Goal: Transaction & Acquisition: Purchase product/service

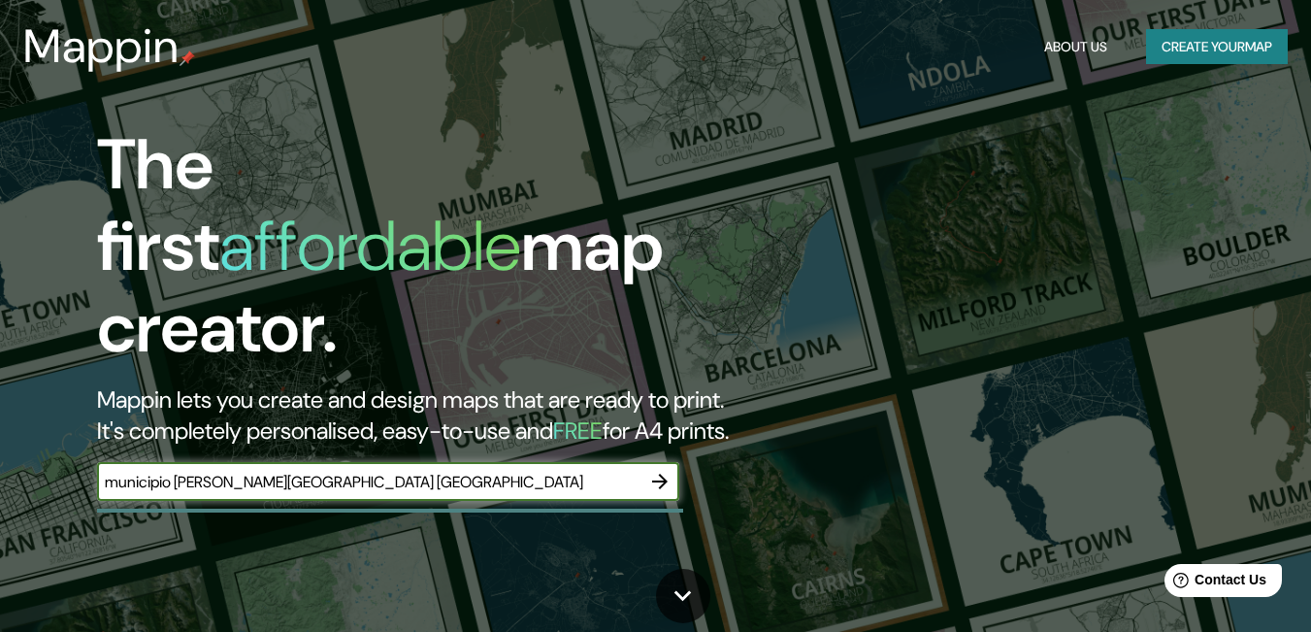
type input "municipio [PERSON_NAME][GEOGRAPHIC_DATA] [GEOGRAPHIC_DATA]"
click at [662, 474] on icon "button" at bounding box center [660, 482] width 16 height 16
type input "[PERSON_NAME]"
click at [660, 470] on icon "button" at bounding box center [659, 481] width 23 height 23
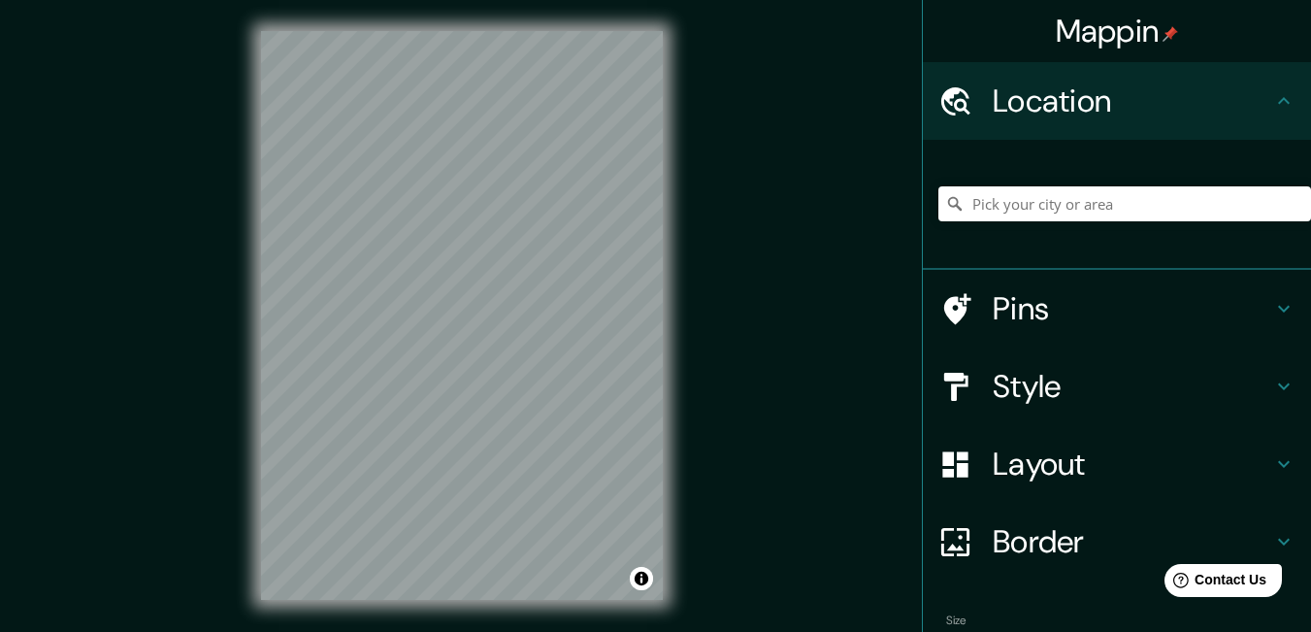
click at [523, 631] on html "Mappin Location Pins Style Layout Border Choose a border. Hint : you can make l…" at bounding box center [655, 316] width 1311 height 632
click at [506, 631] on html "Mappin Location Pins Style Layout Border Choose a border. Hint : you can make l…" at bounding box center [655, 316] width 1311 height 632
click at [1014, 462] on h4 "Layout" at bounding box center [1133, 464] width 280 height 39
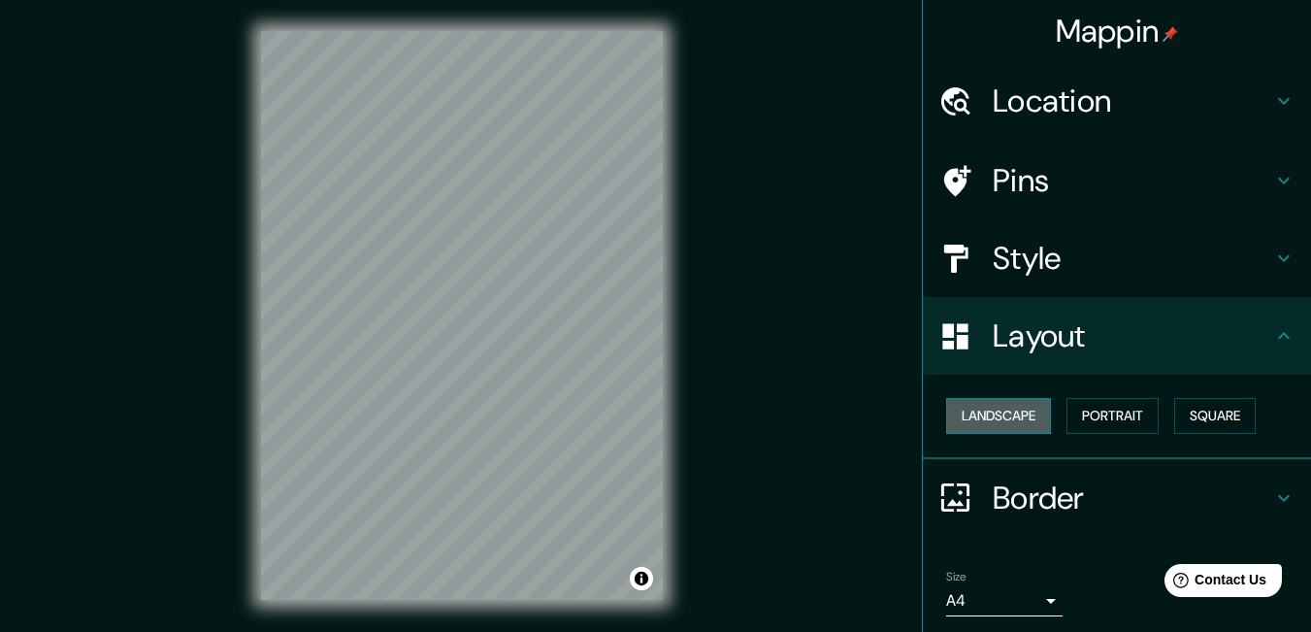
click at [996, 413] on button "Landscape" at bounding box center [998, 416] width 105 height 36
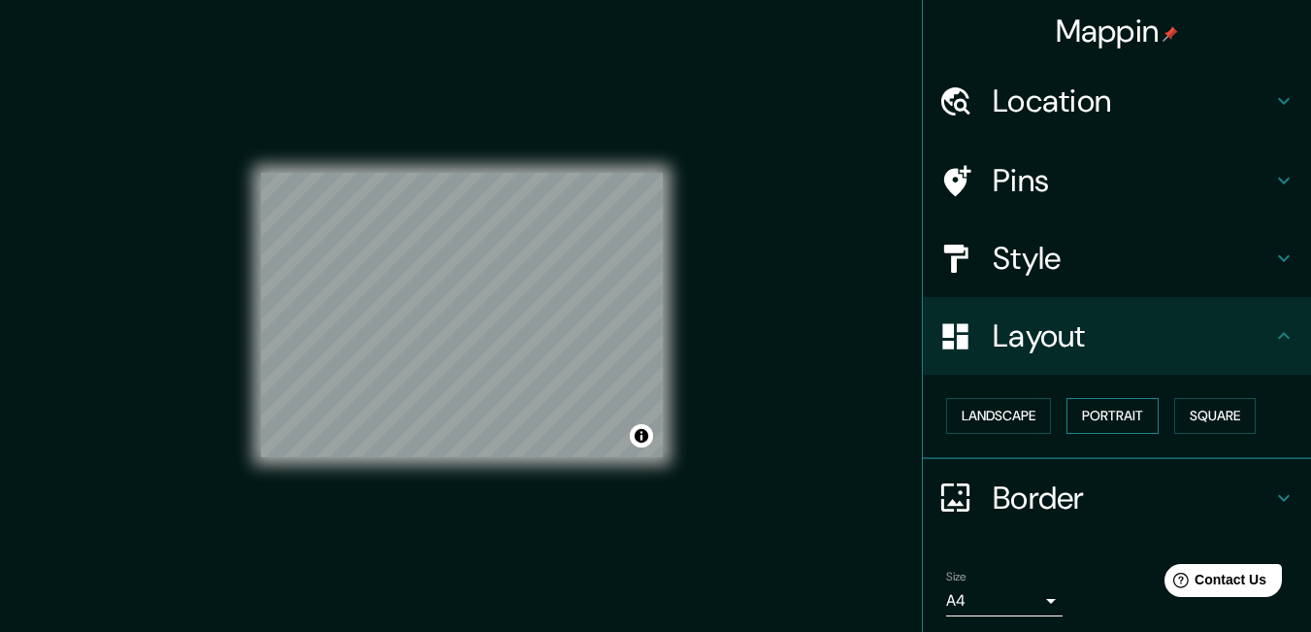
click at [1086, 410] on button "Portrait" at bounding box center [1113, 416] width 92 height 36
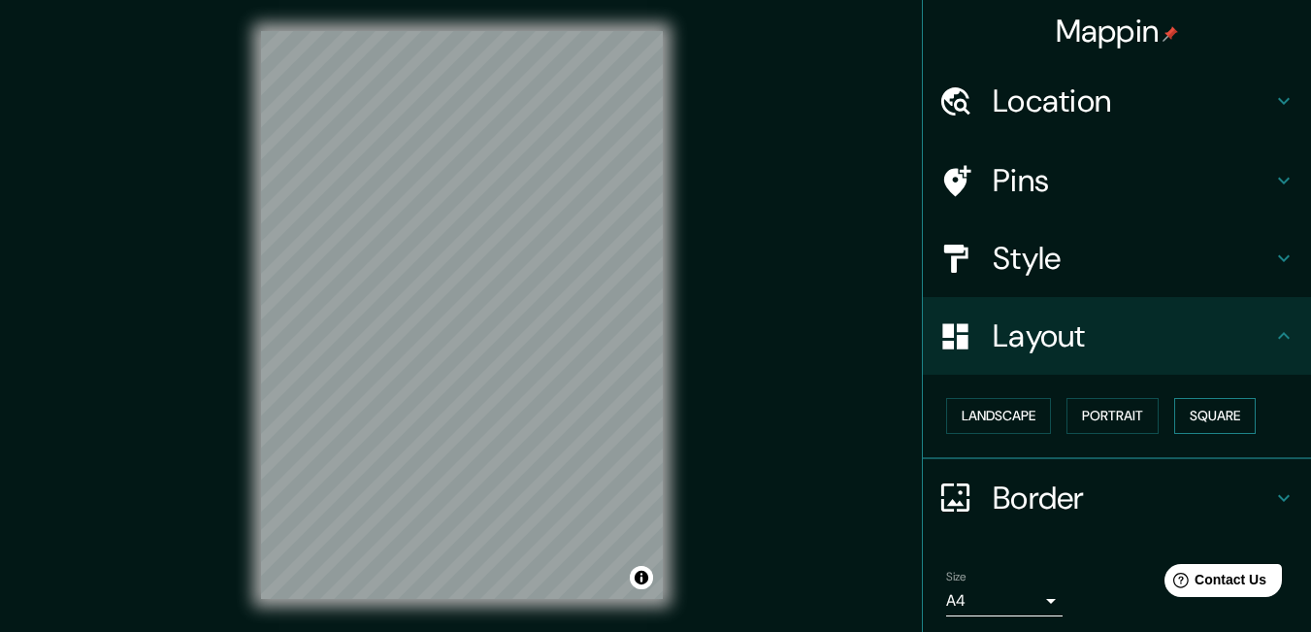
click at [1195, 416] on button "Square" at bounding box center [1216, 416] width 82 height 36
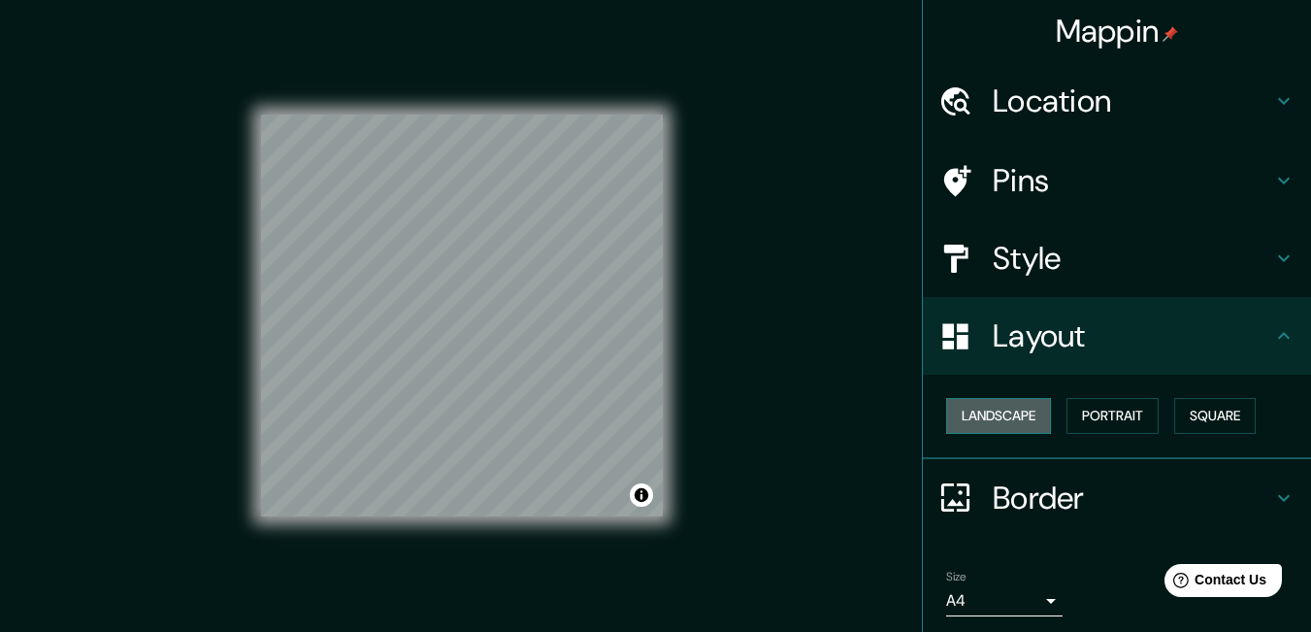
click at [995, 407] on button "Landscape" at bounding box center [998, 416] width 105 height 36
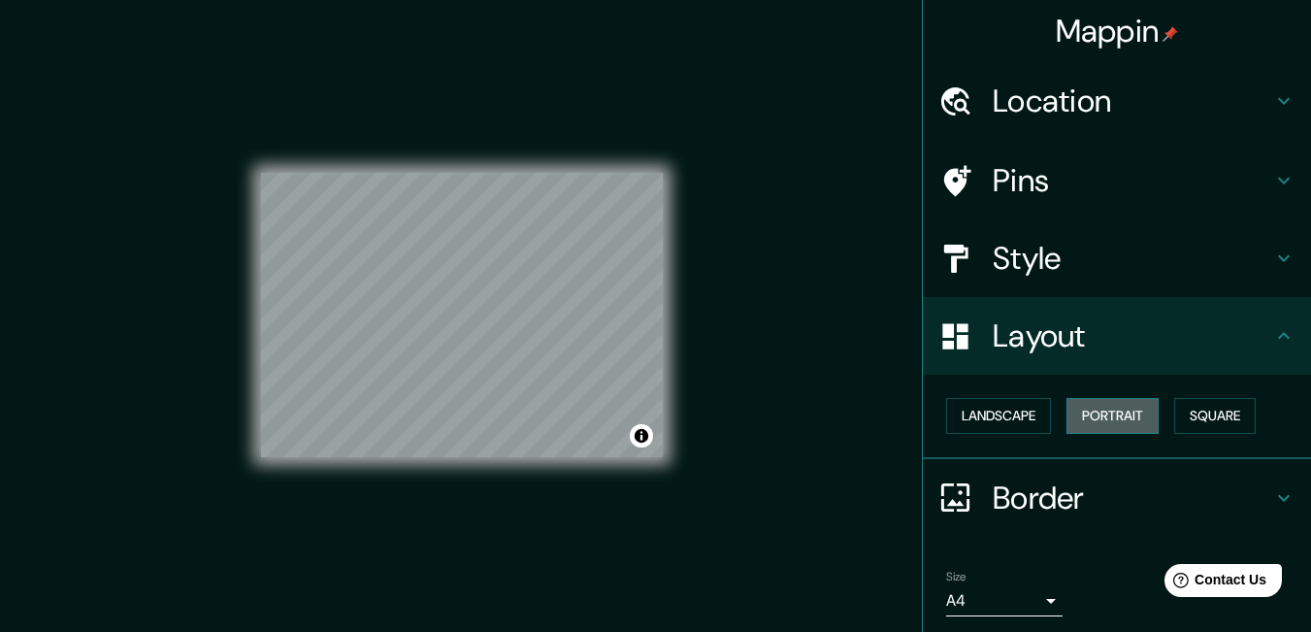
click at [1106, 414] on button "Portrait" at bounding box center [1113, 416] width 92 height 36
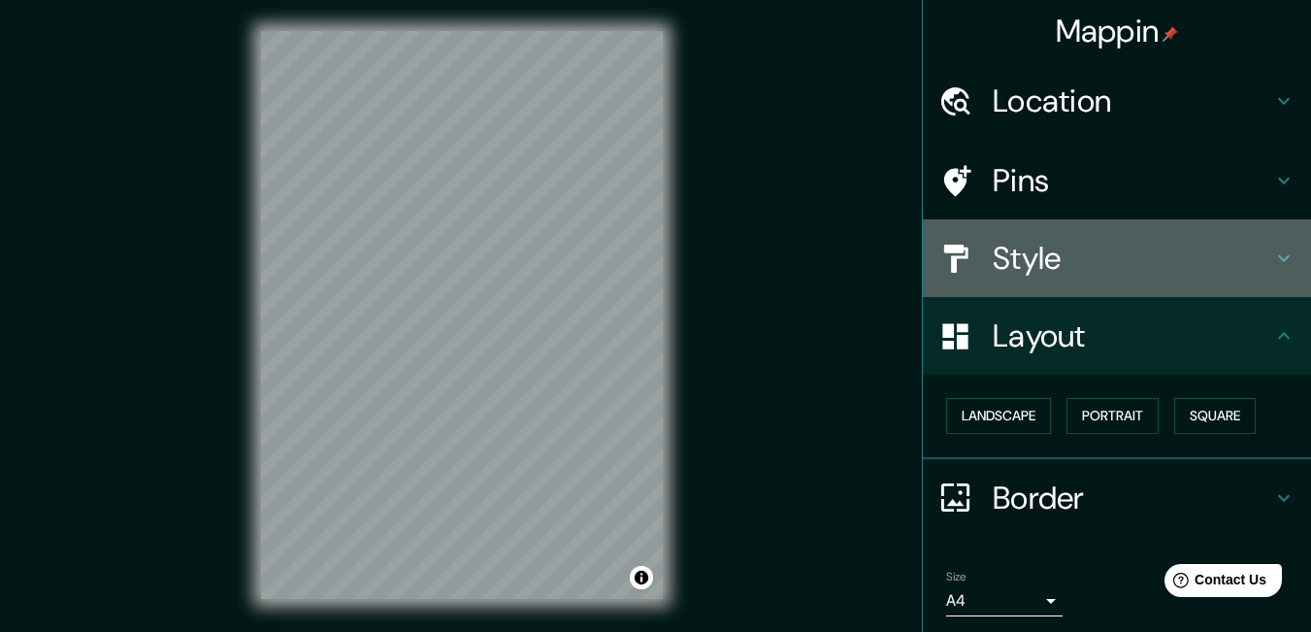
click at [993, 260] on h4 "Style" at bounding box center [1133, 258] width 280 height 39
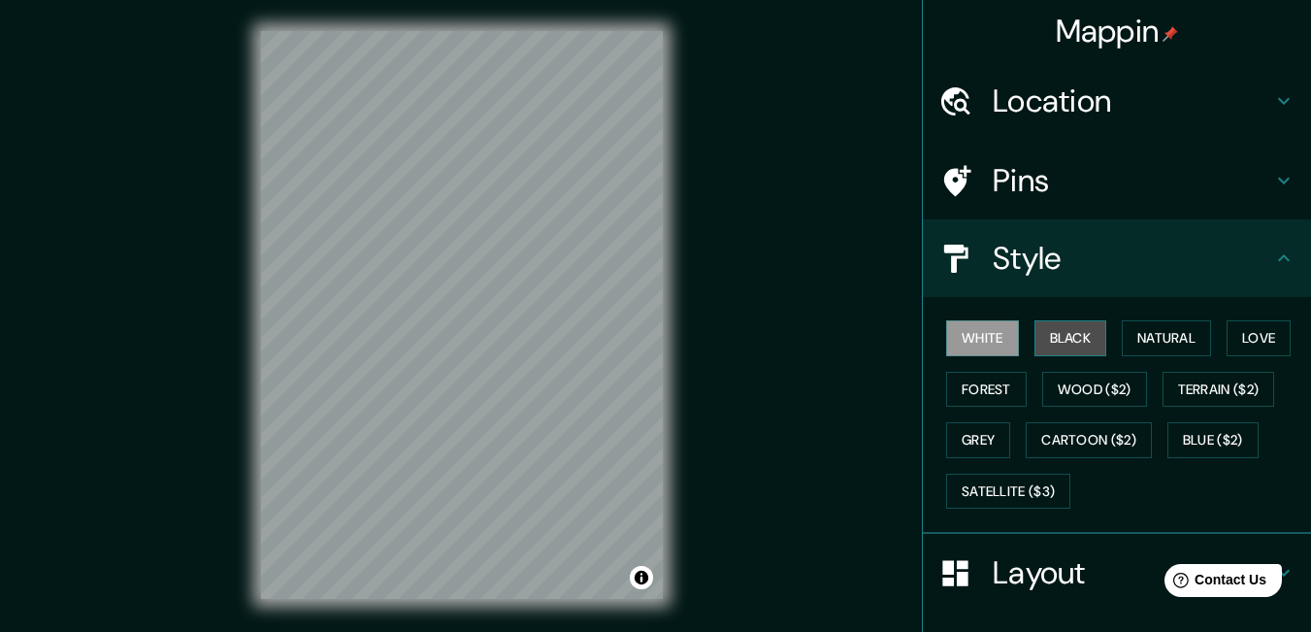
click at [1070, 344] on button "Black" at bounding box center [1071, 338] width 73 height 36
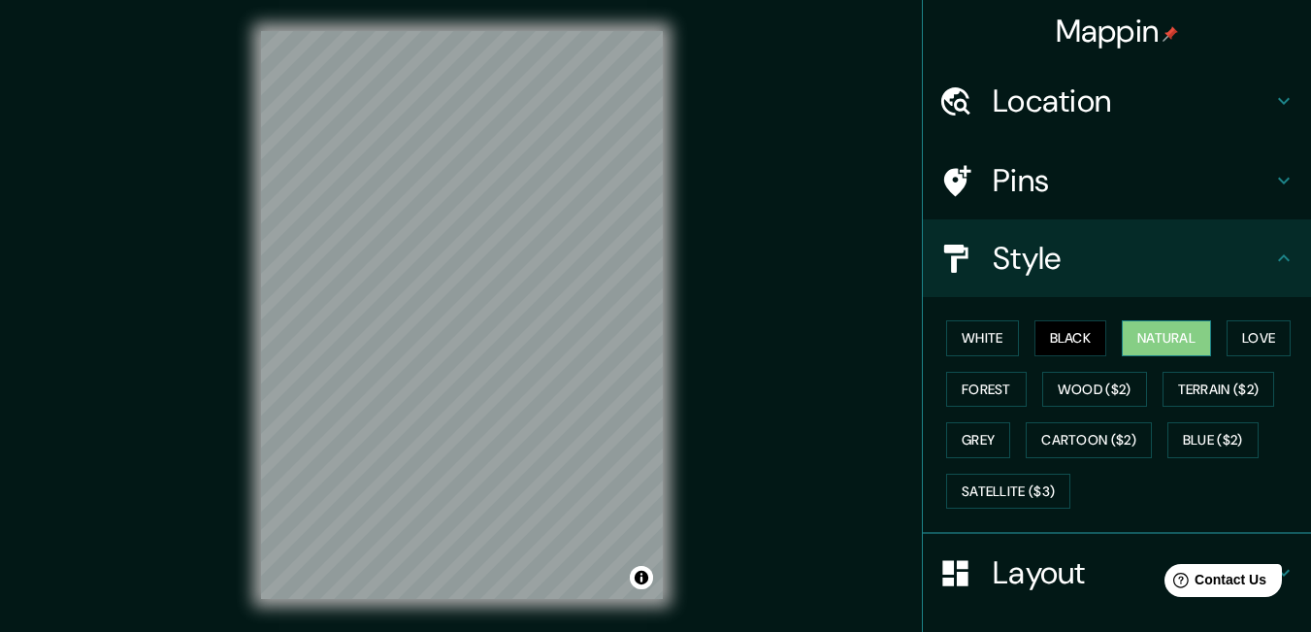
click at [1152, 340] on button "Natural" at bounding box center [1166, 338] width 89 height 36
click at [1257, 338] on button "Love" at bounding box center [1259, 338] width 64 height 36
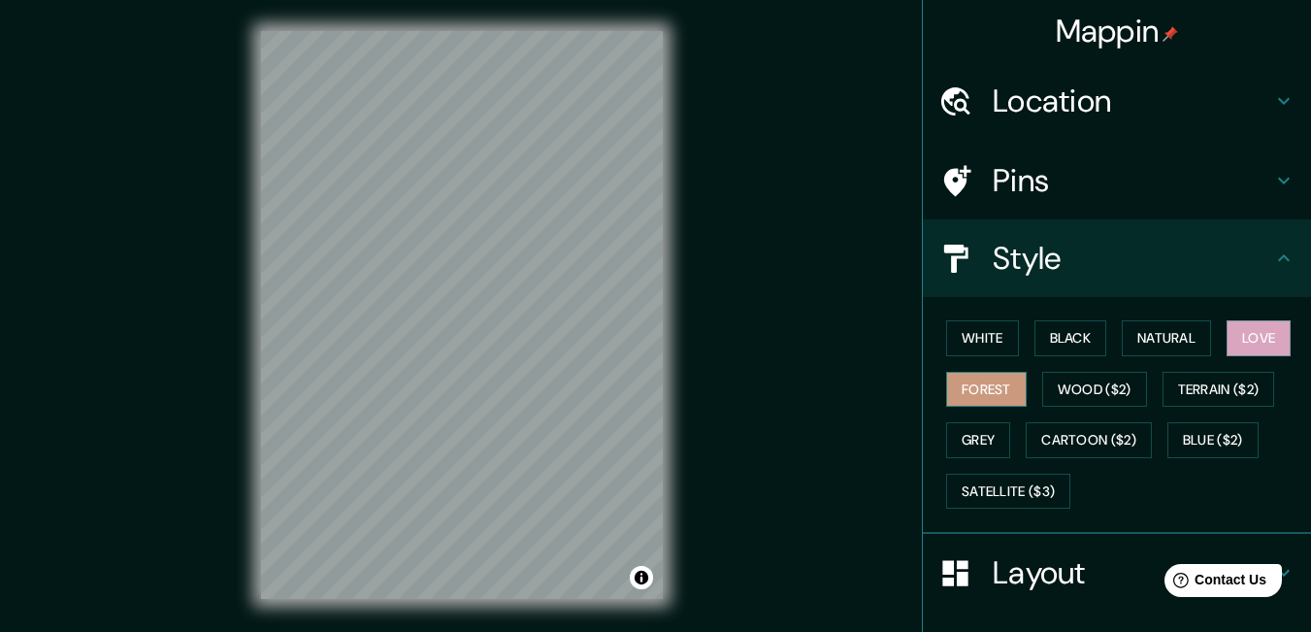
click at [976, 389] on button "Forest" at bounding box center [986, 390] width 81 height 36
click at [1070, 390] on button "Wood ($2)" at bounding box center [1095, 390] width 105 height 36
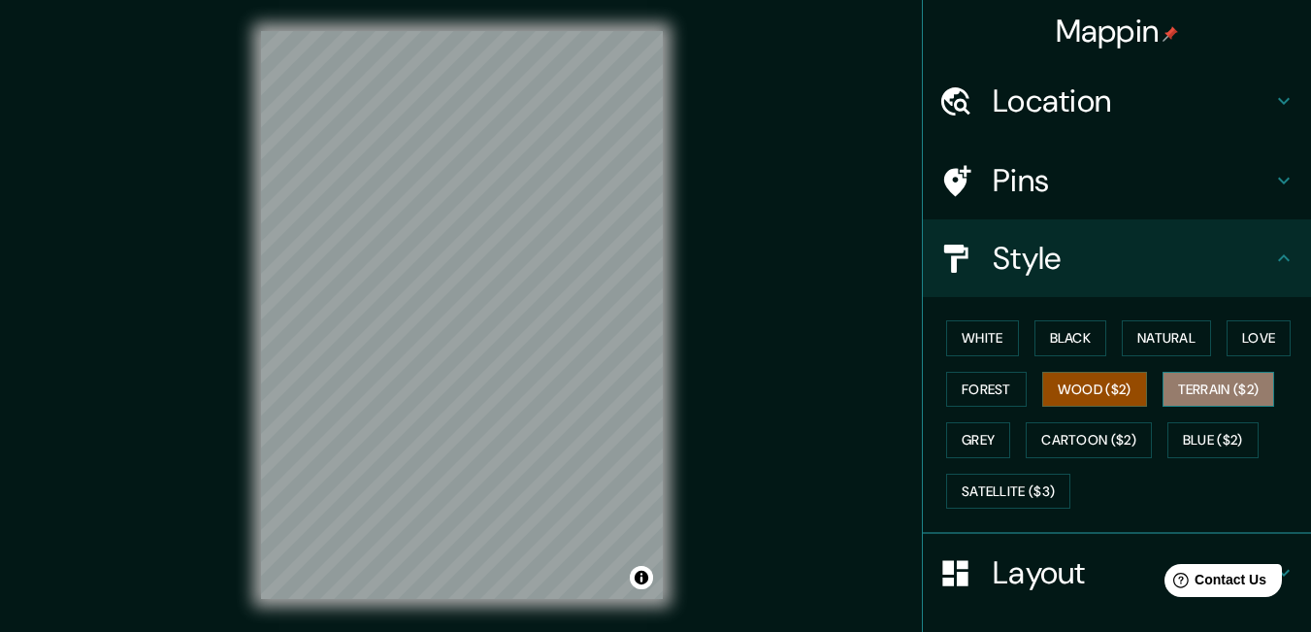
click at [1186, 389] on button "Terrain ($2)" at bounding box center [1219, 390] width 113 height 36
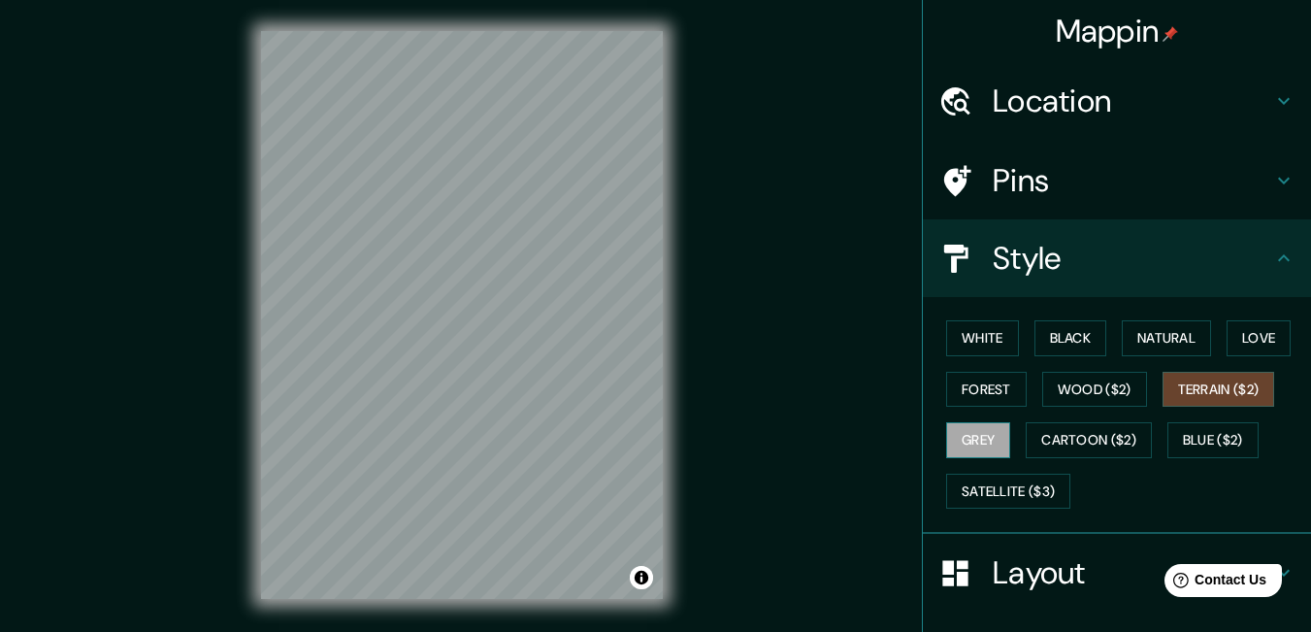
click at [965, 445] on button "Grey" at bounding box center [978, 440] width 64 height 36
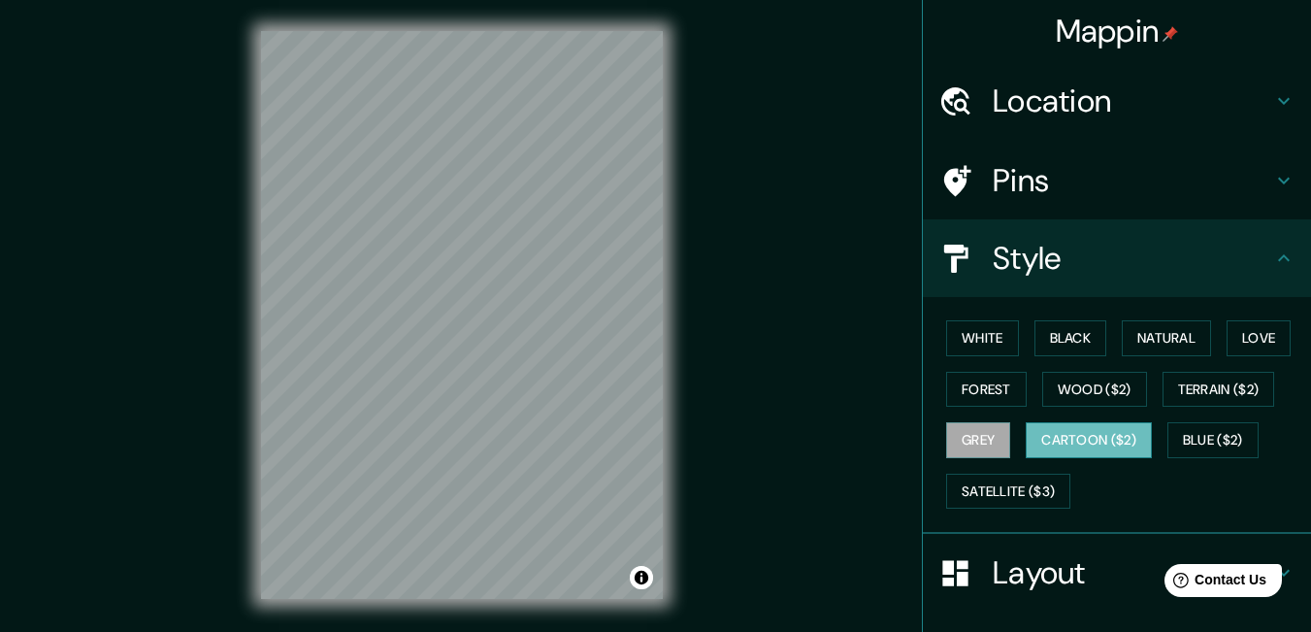
click at [1068, 444] on button "Cartoon ($2)" at bounding box center [1089, 440] width 126 height 36
click at [1189, 435] on button "Blue ($2)" at bounding box center [1213, 440] width 91 height 36
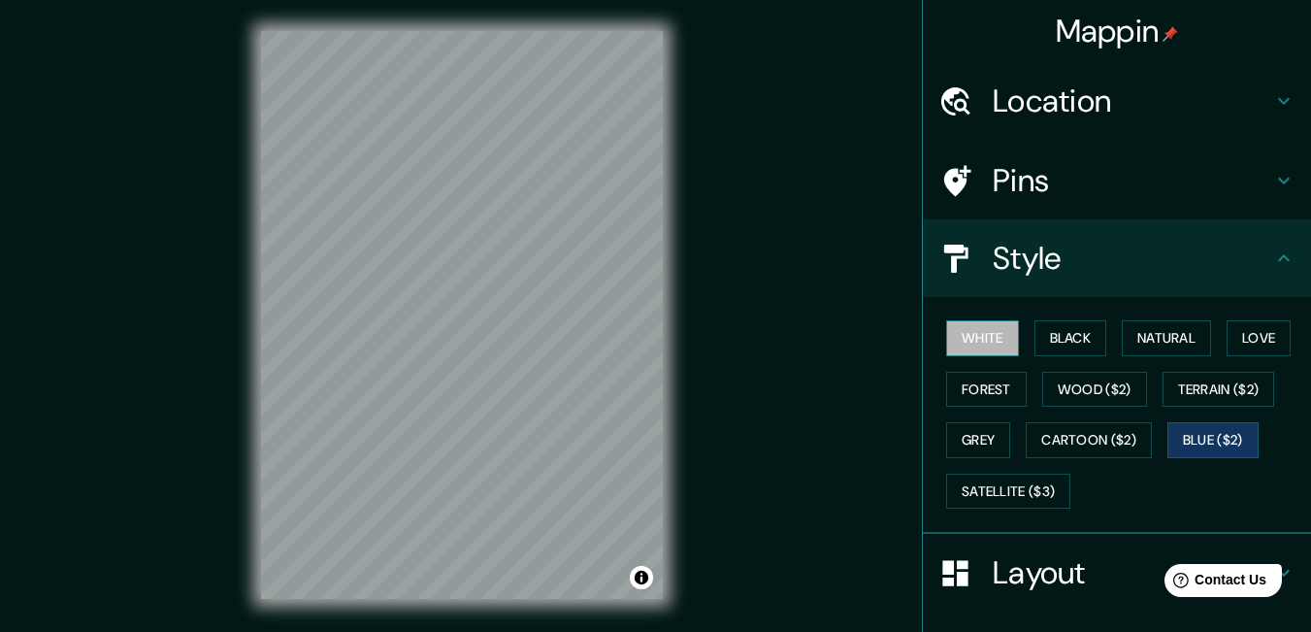
click at [985, 338] on button "White" at bounding box center [982, 338] width 73 height 36
click at [1064, 344] on button "Black" at bounding box center [1071, 338] width 73 height 36
click at [970, 343] on button "White" at bounding box center [982, 338] width 73 height 36
click at [1016, 184] on h4 "Pins" at bounding box center [1133, 180] width 280 height 39
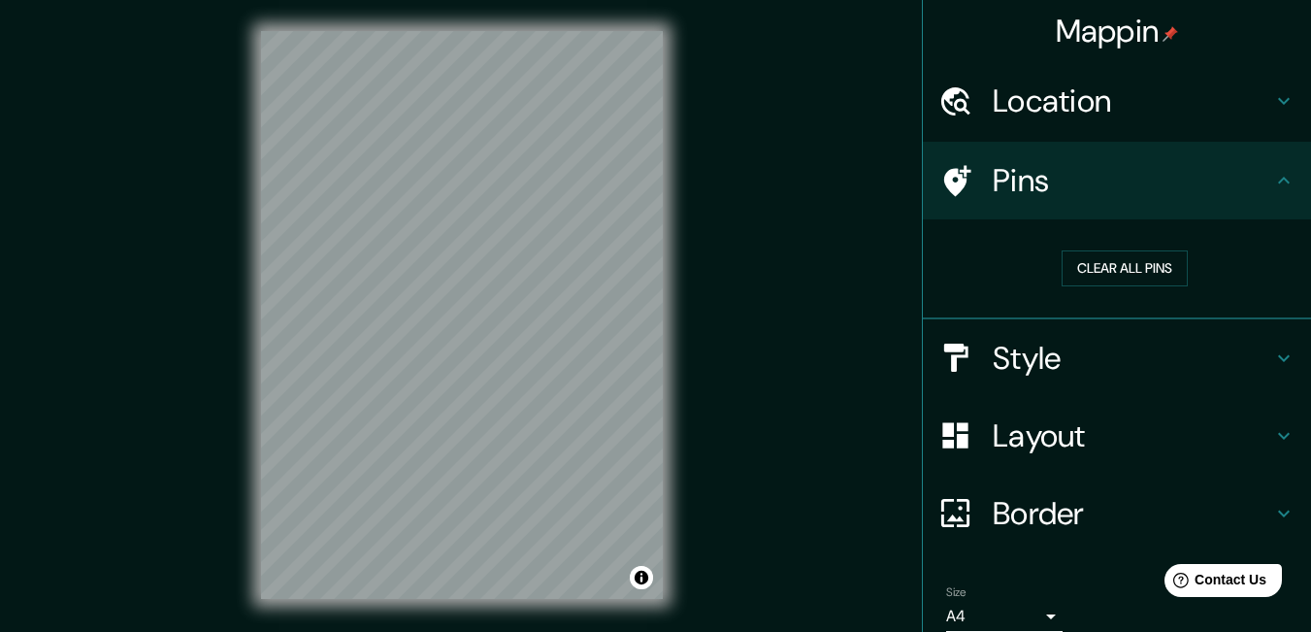
click at [1016, 184] on h4 "Pins" at bounding box center [1133, 180] width 280 height 39
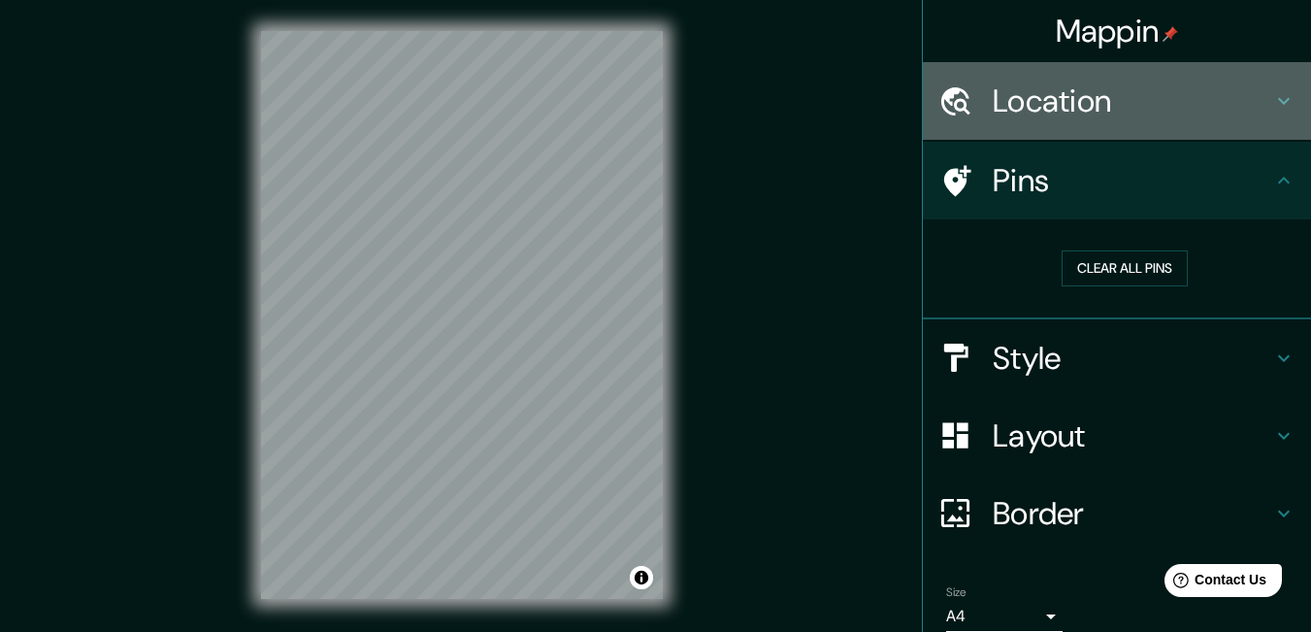
click at [1016, 100] on h4 "Location" at bounding box center [1133, 101] width 280 height 39
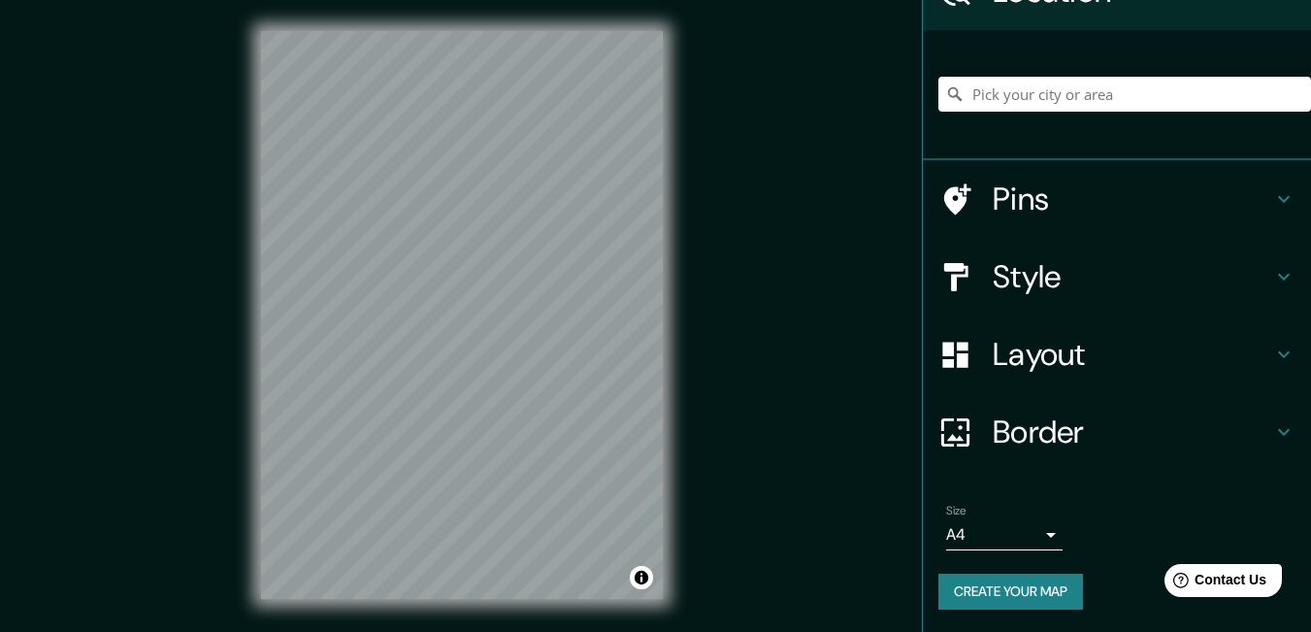
scroll to position [111, 0]
click at [1038, 535] on body "Mappin Location Pins Style Layout Border Choose a border. Hint : you can make l…" at bounding box center [655, 316] width 1311 height 632
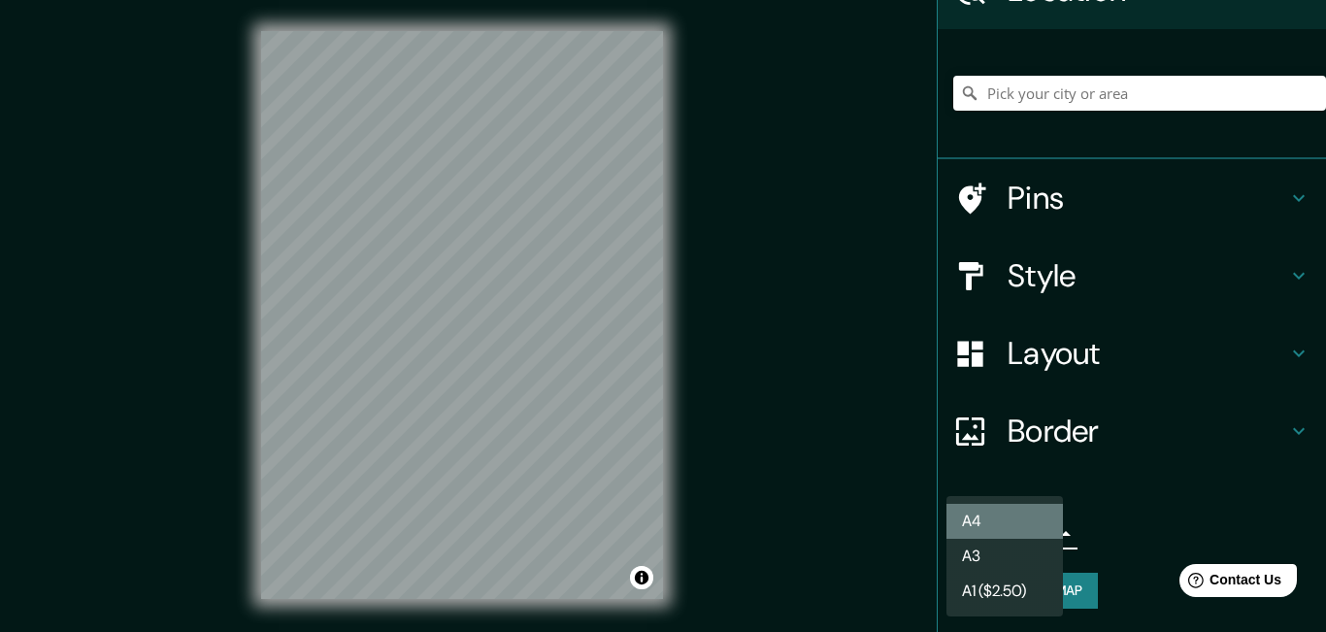
click at [1011, 522] on li "A4" at bounding box center [1004, 521] width 116 height 35
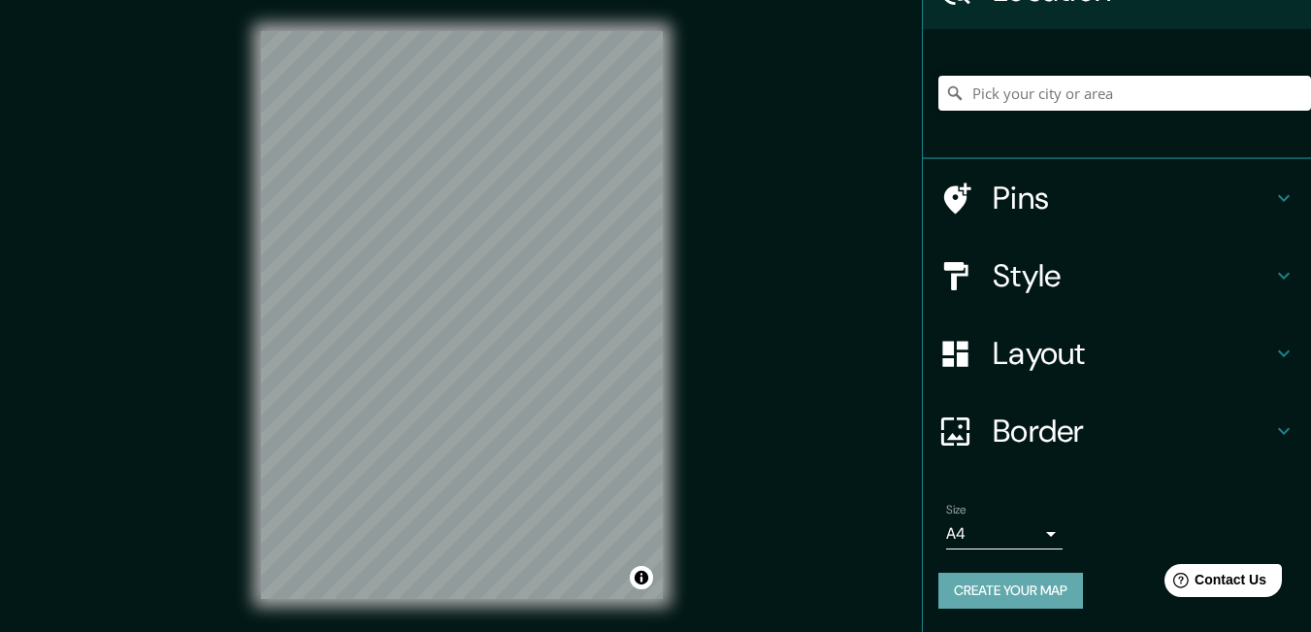
click at [1021, 589] on button "Create your map" at bounding box center [1011, 591] width 145 height 36
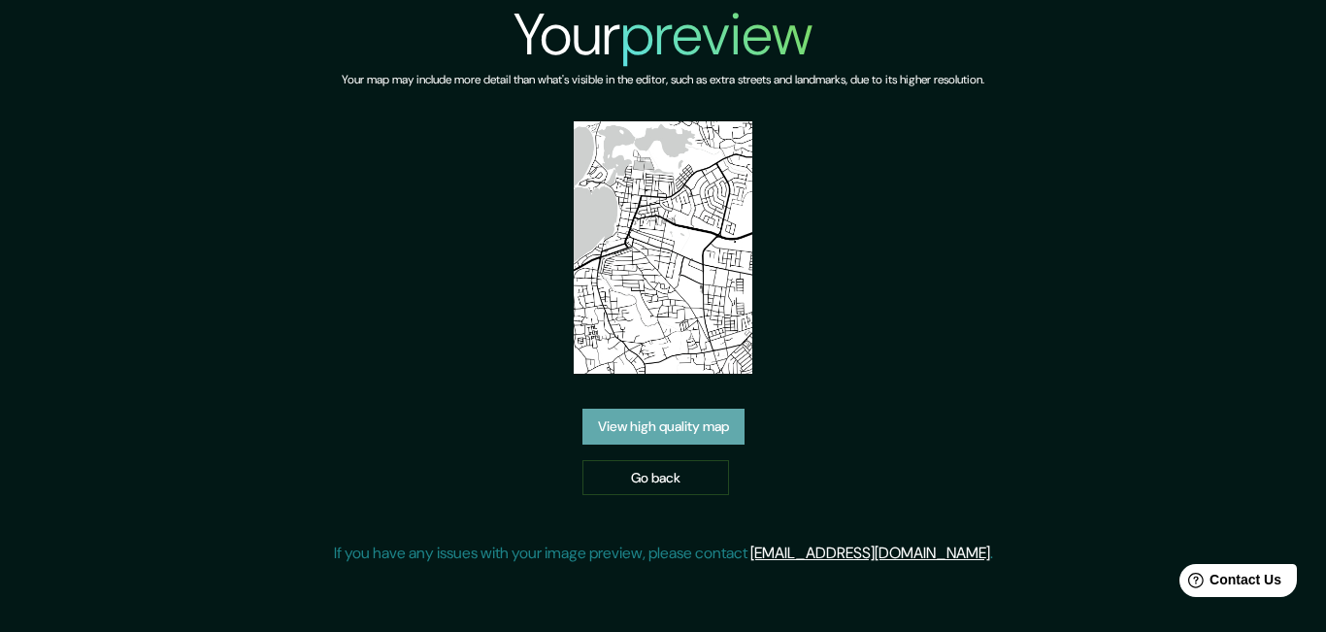
click at [690, 425] on link "View high quality map" at bounding box center [663, 427] width 162 height 36
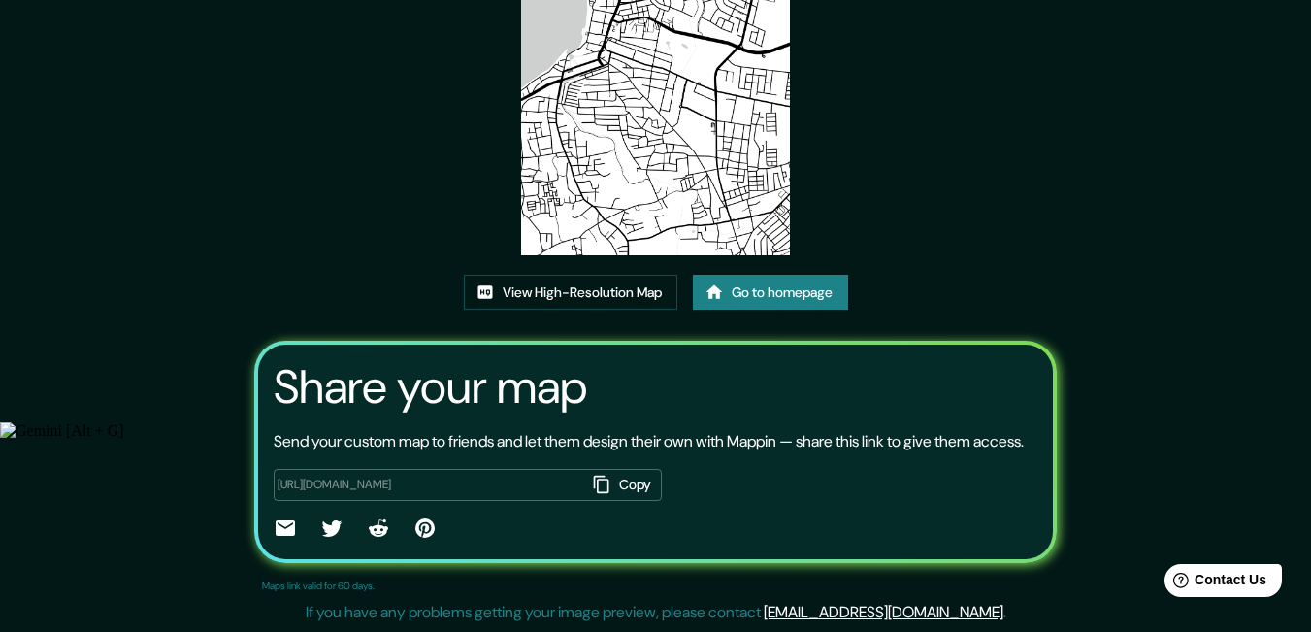
scroll to position [233, 0]
click at [598, 484] on icon "button" at bounding box center [601, 484] width 19 height 19
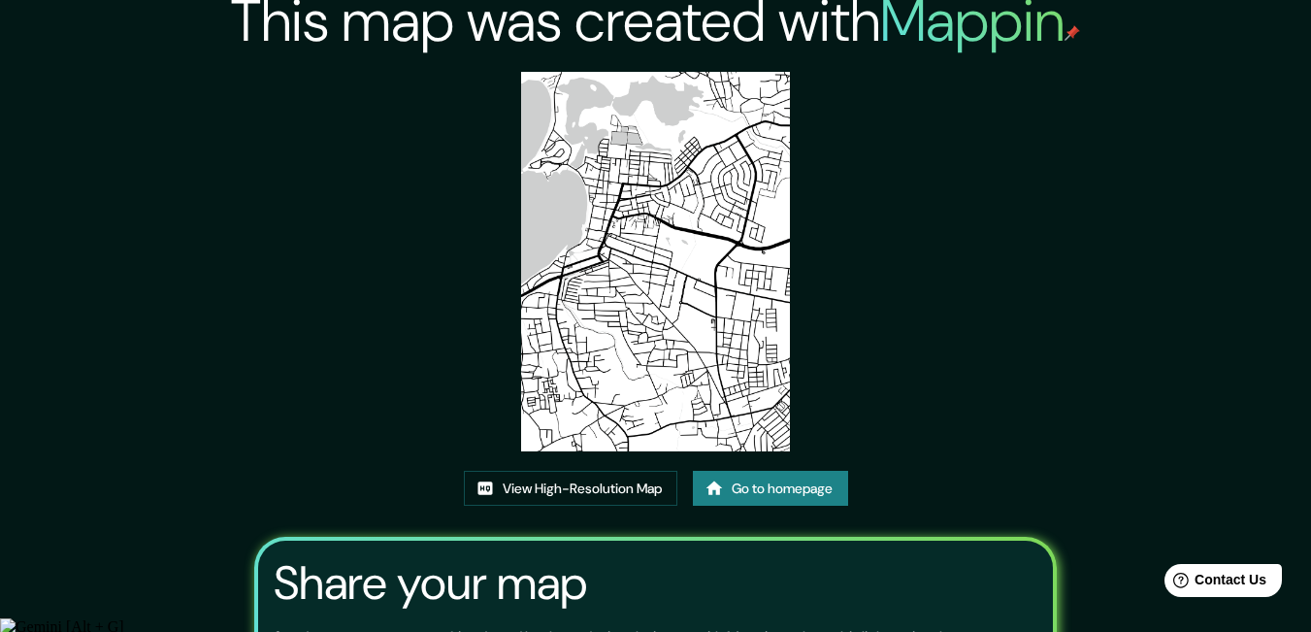
scroll to position [0, 0]
